Goal: Check status

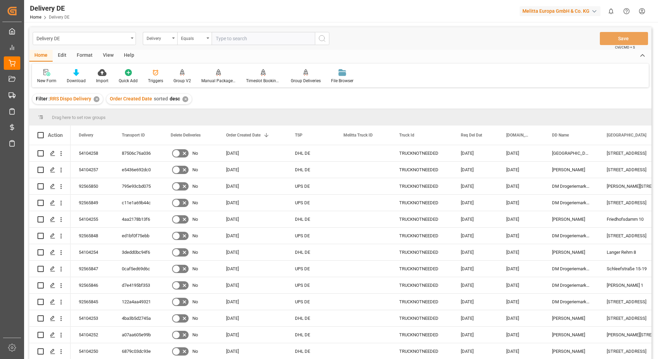
click at [646, 9] on html "Created by potrace 1.15, written by Peter Selinger 2001-2017 Created by potrace…" at bounding box center [329, 179] width 658 height 359
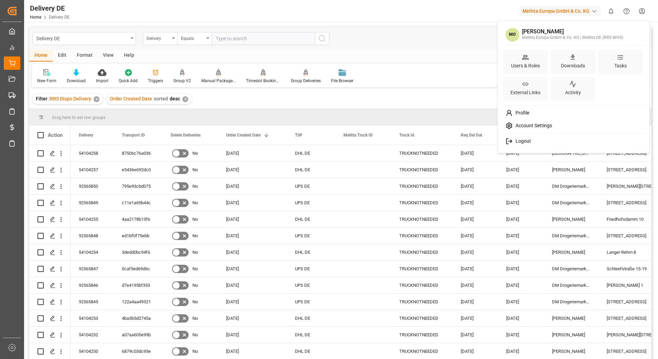
click at [521, 139] on span "Logout" at bounding box center [521, 141] width 18 height 6
